Goal: Information Seeking & Learning: Learn about a topic

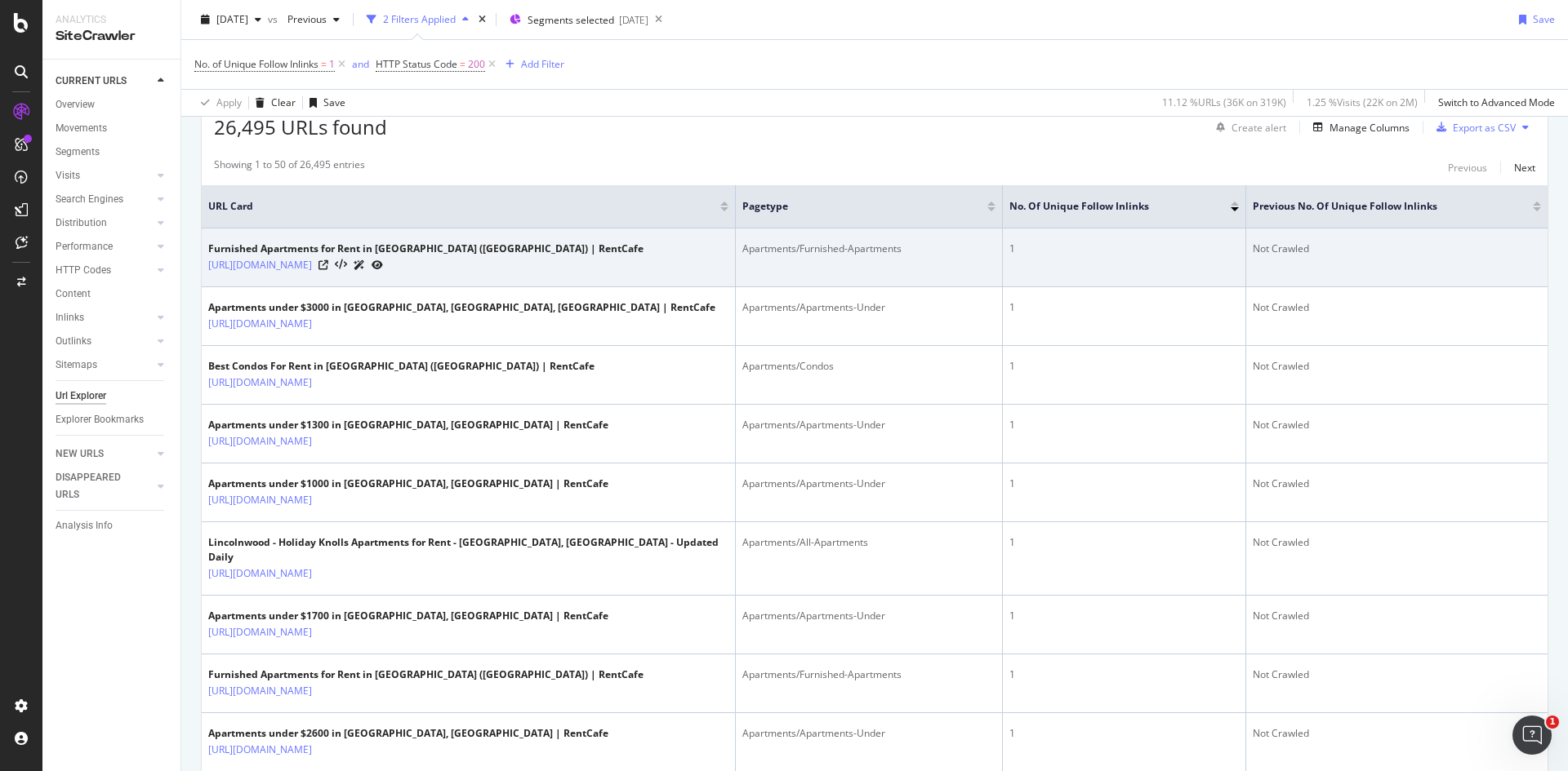
scroll to position [327, 0]
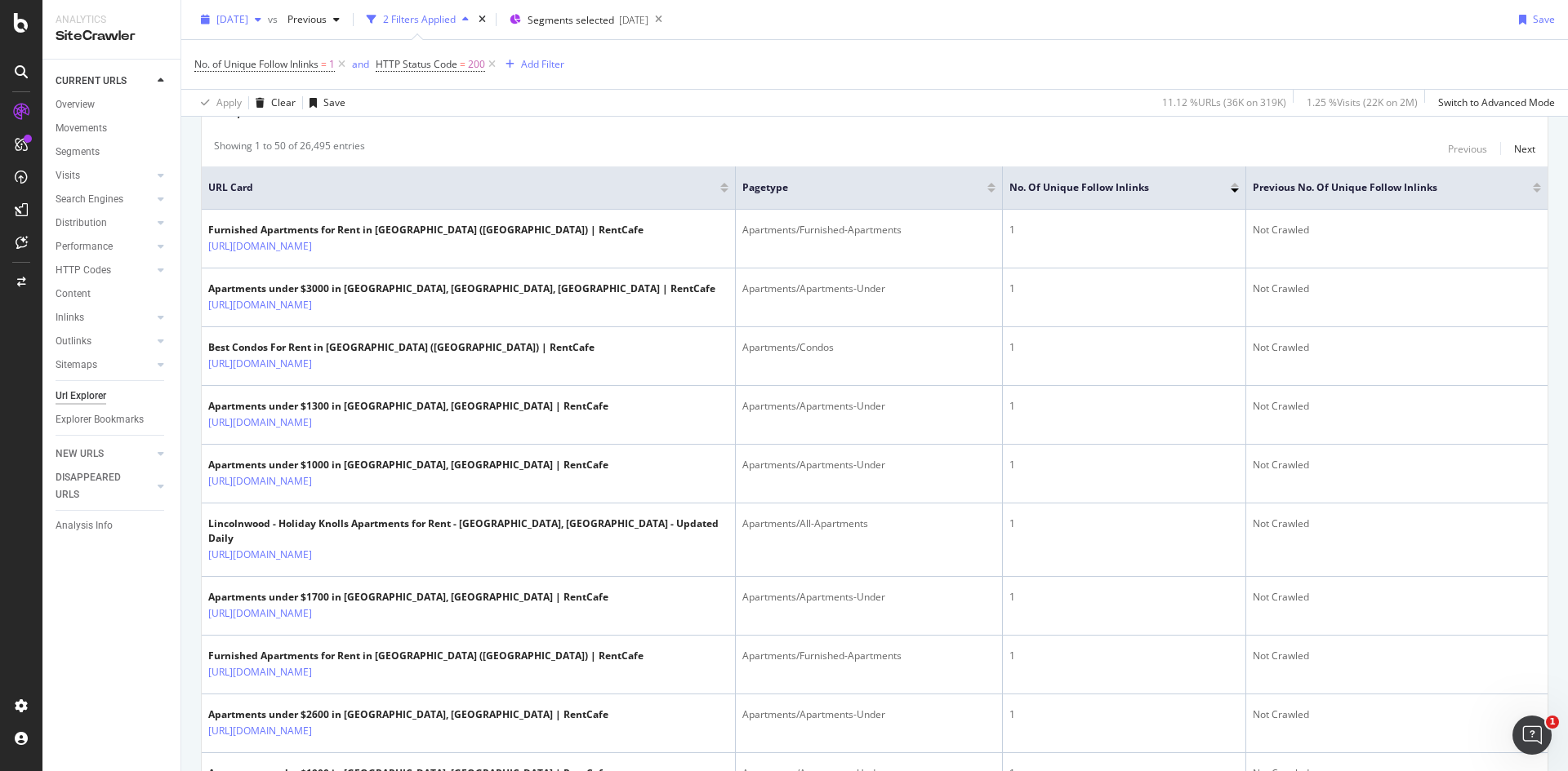
click at [268, 13] on div "[DATE]" at bounding box center [230, 20] width 73 height 24
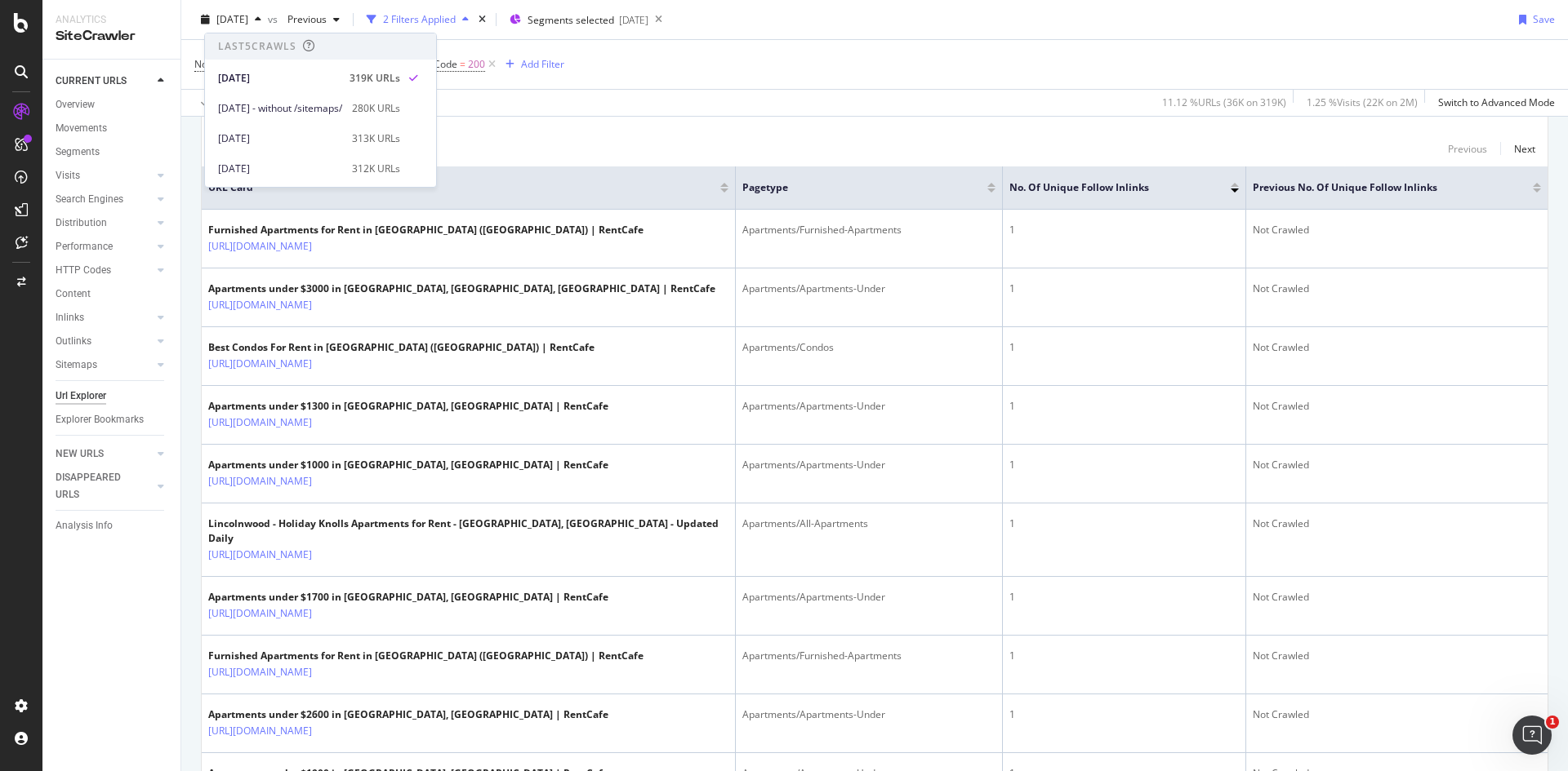
click at [1069, 144] on div "Showing 1 to 50 of 26,495 entries Previous Next" at bounding box center [875, 148] width 1345 height 20
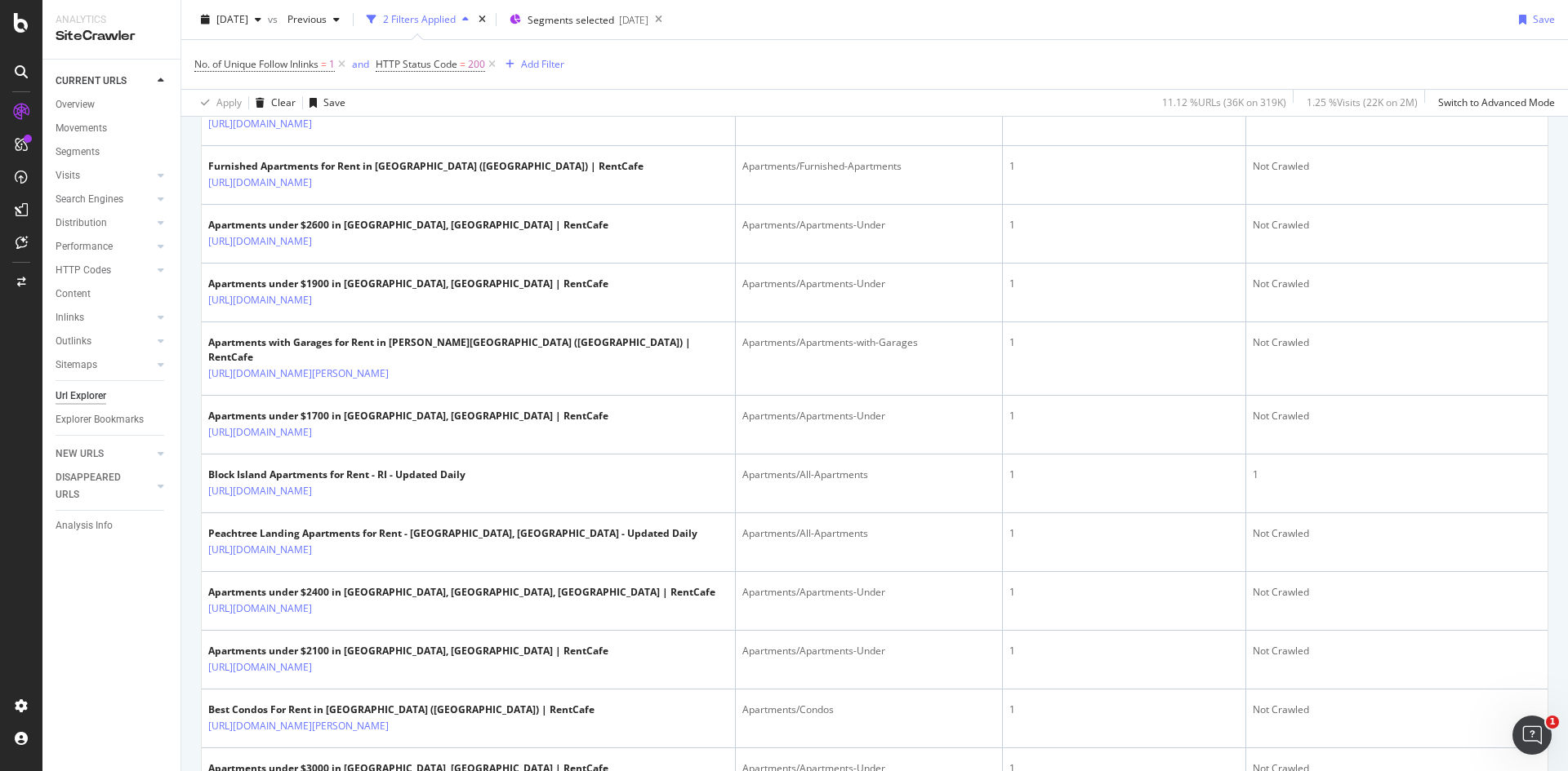
scroll to position [1470, 0]
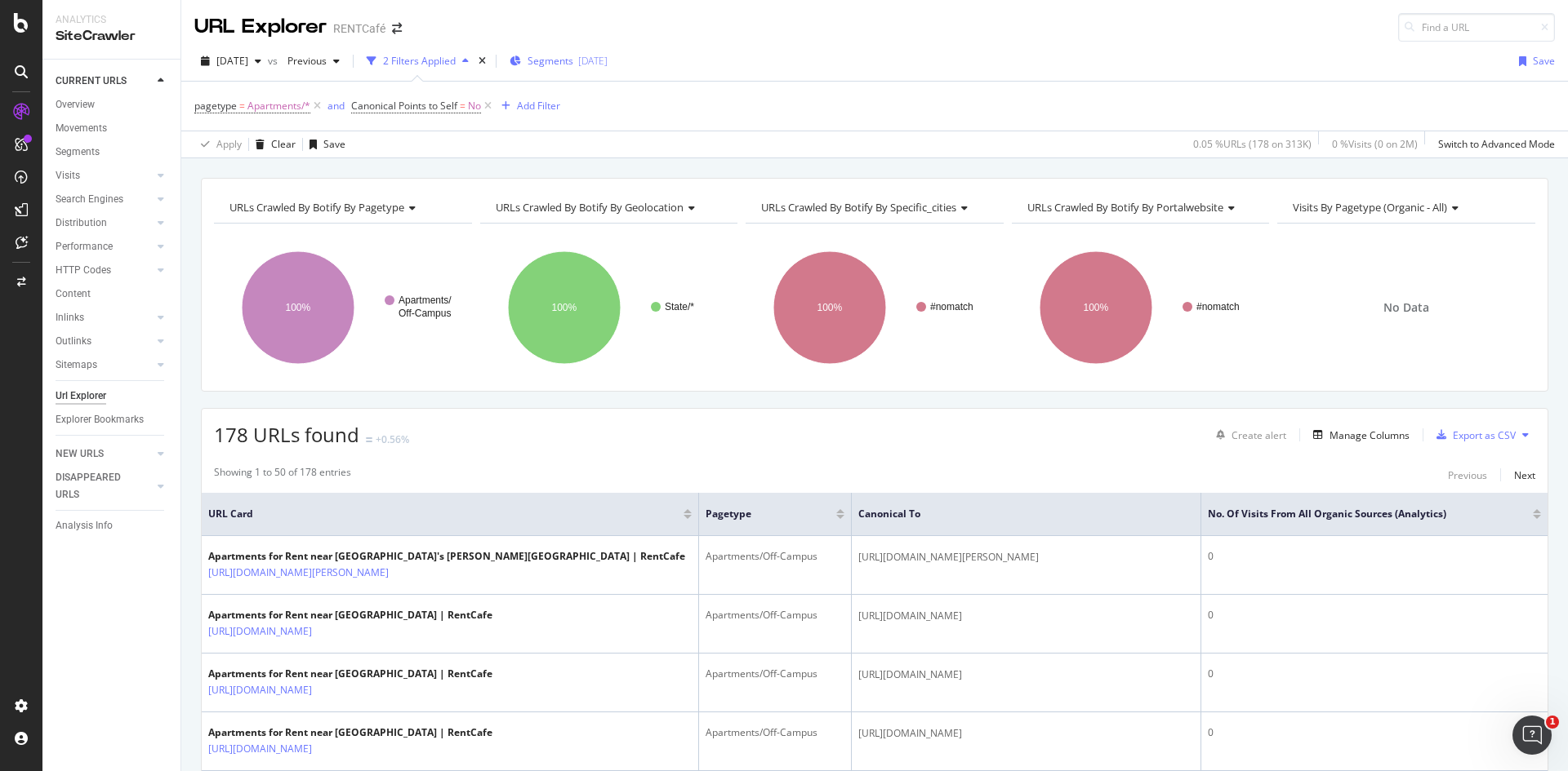
click at [573, 67] on span "Segments" at bounding box center [550, 61] width 46 height 14
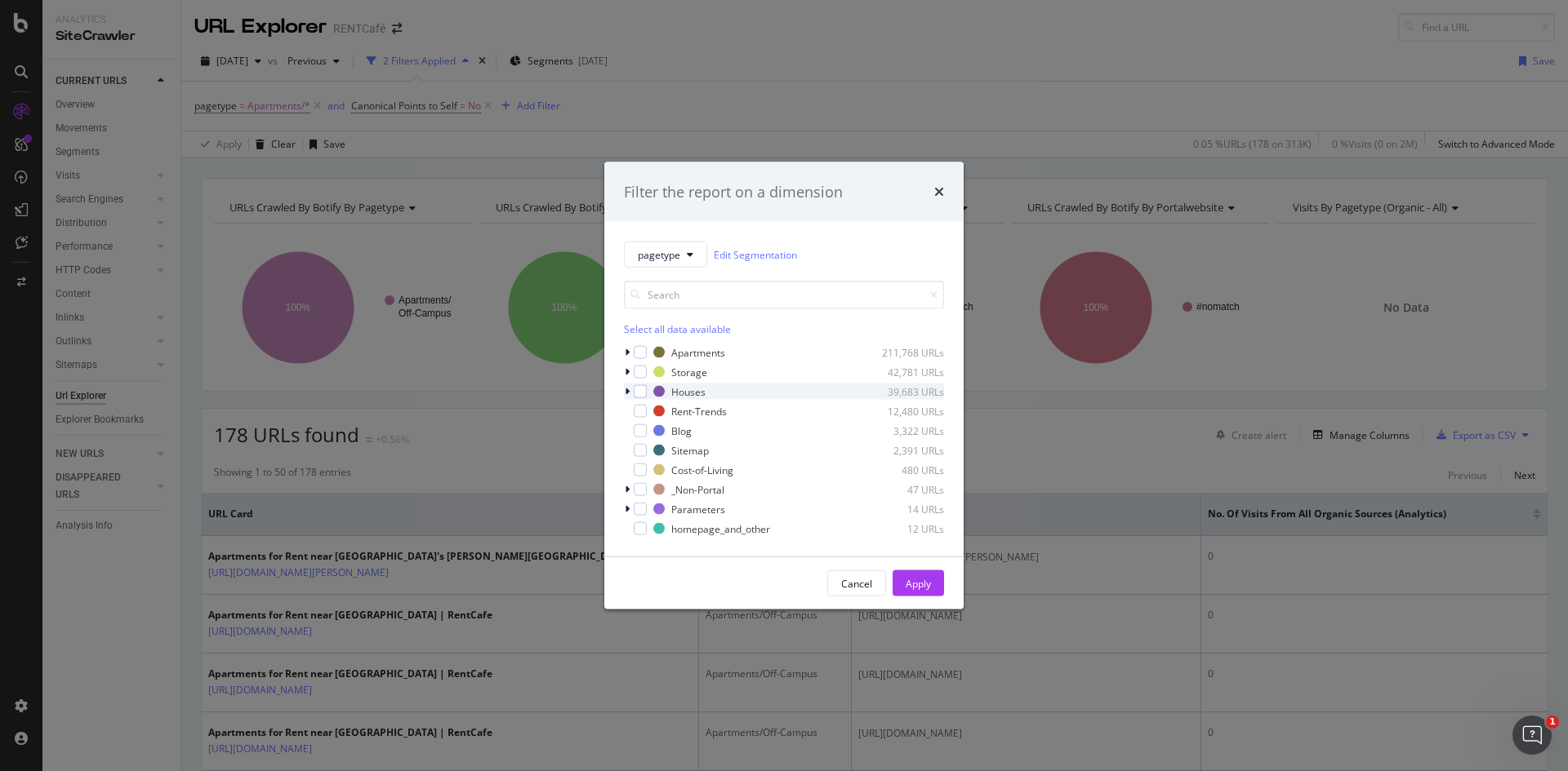
click at [626, 390] on icon "modal" at bounding box center [627, 391] width 5 height 10
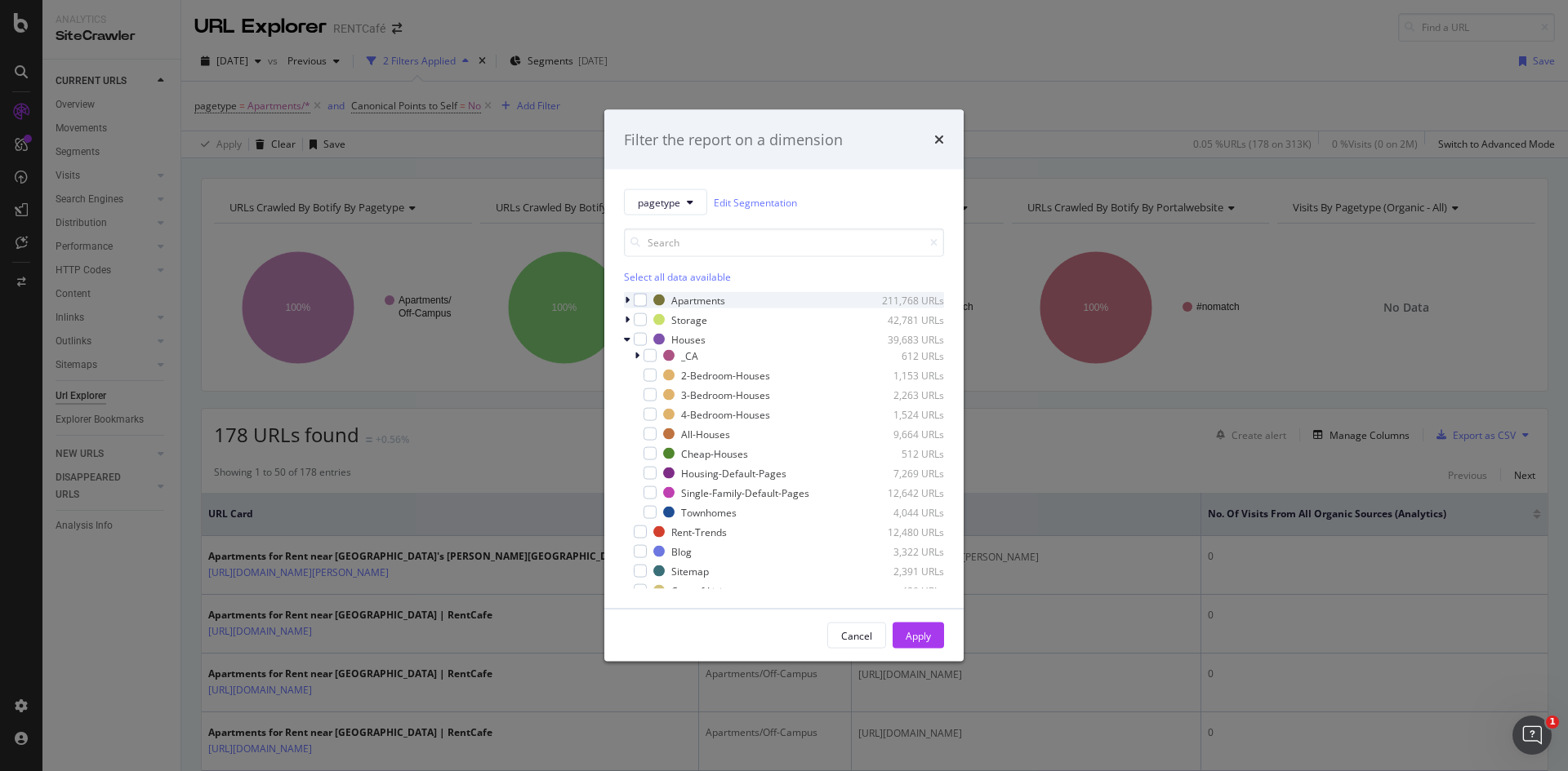
click at [627, 301] on icon "modal" at bounding box center [627, 301] width 5 height 10
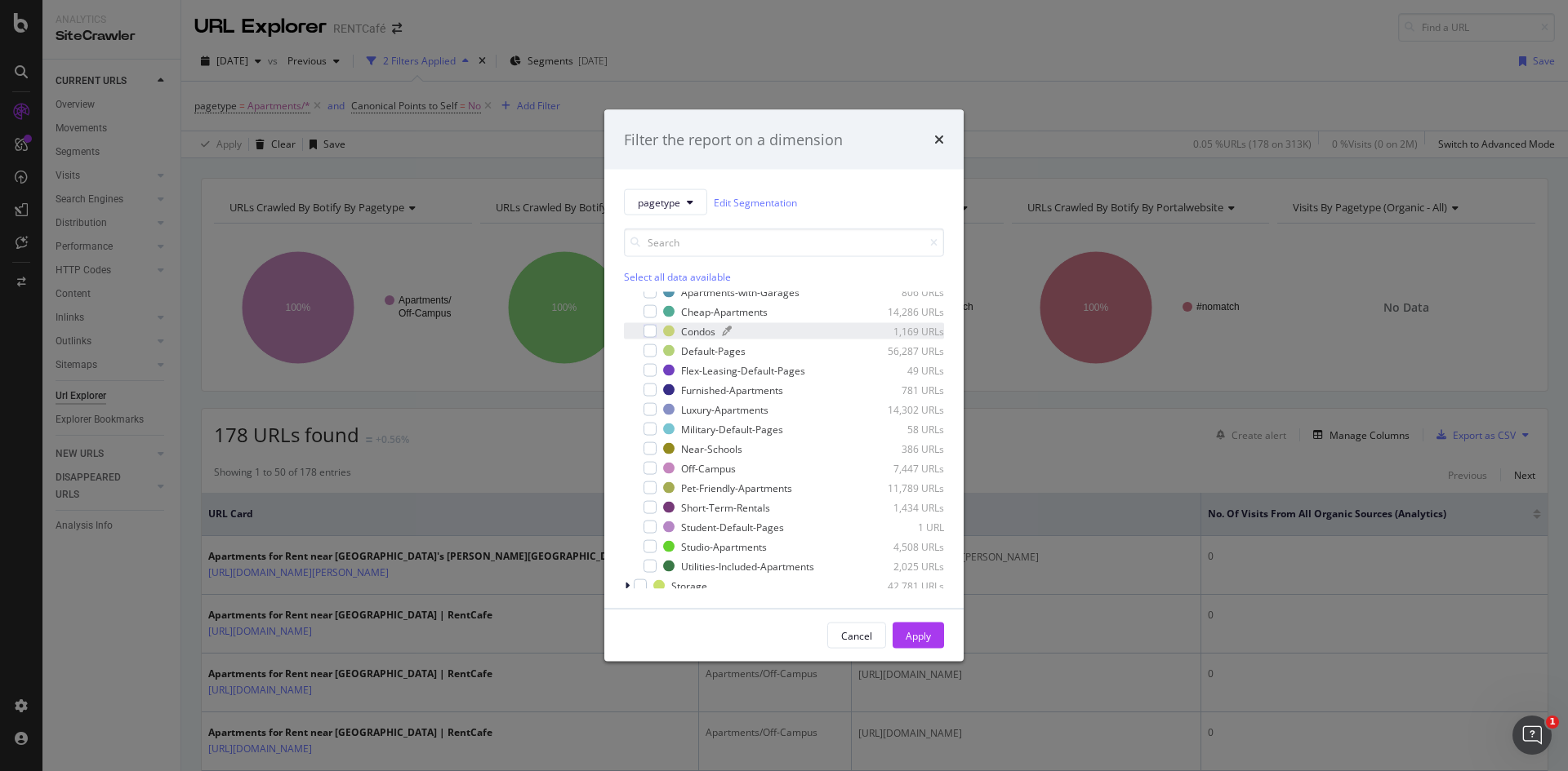
scroll to position [163, 0]
